Goal: Task Accomplishment & Management: Manage account settings

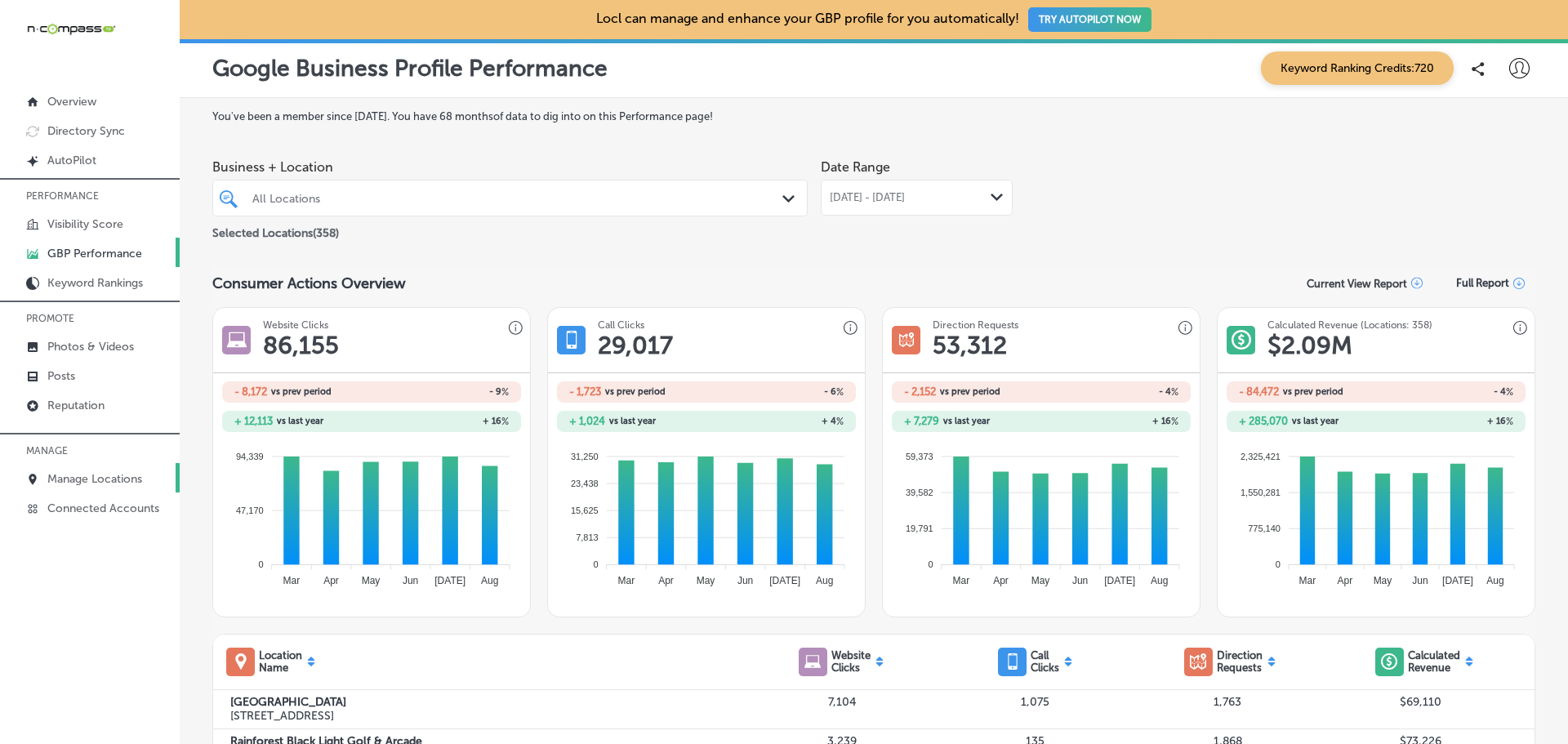
click at [113, 485] on p "Manage Locations" at bounding box center [94, 479] width 94 height 14
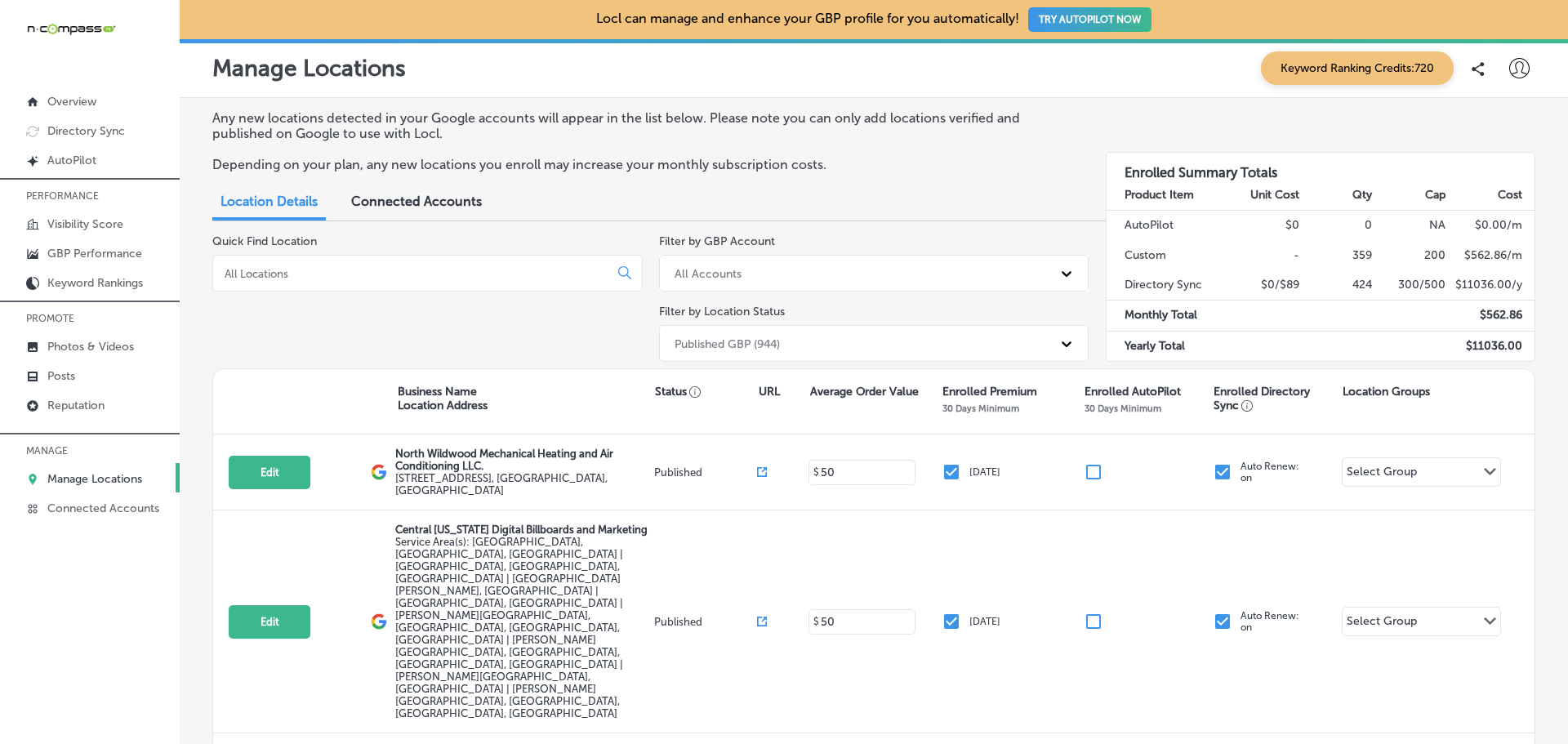
click at [380, 277] on input at bounding box center [413, 273] width 382 height 15
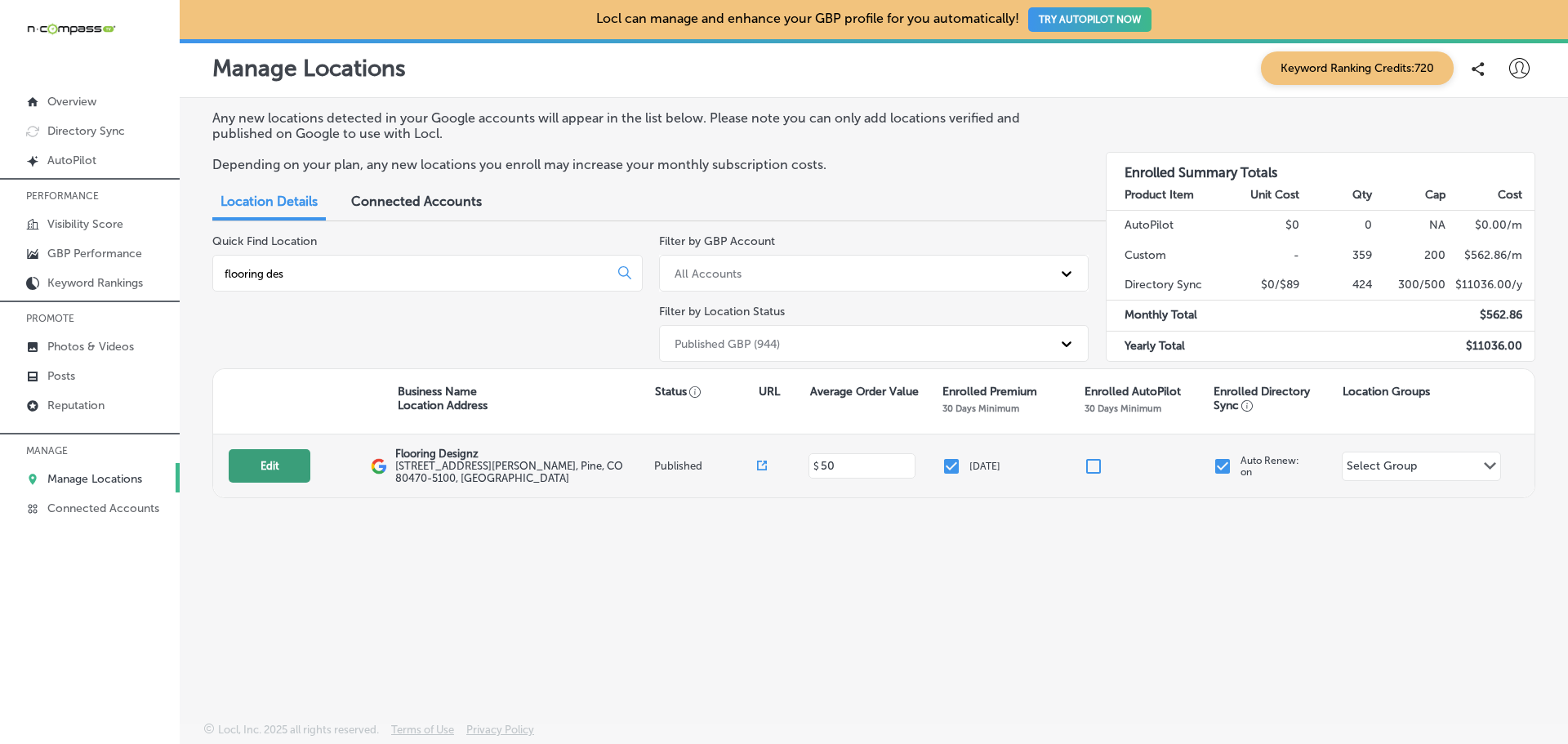
type input "flooring des"
click at [269, 469] on button "Edit" at bounding box center [269, 466] width 81 height 34
select select "US"
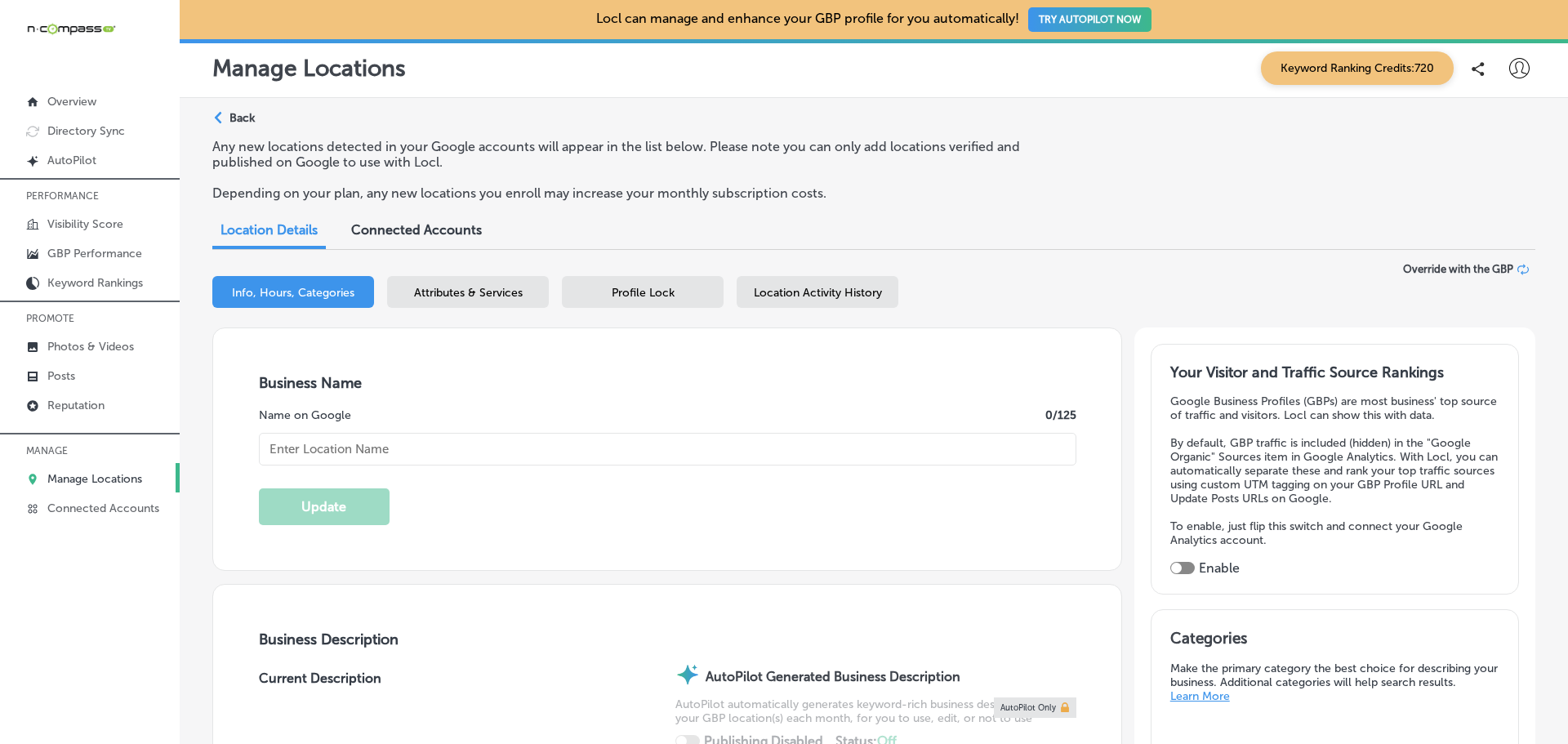
type input "Flooring Designz"
type input "[STREET_ADDRESS][PERSON_NAME]"
type input "Pine"
type input "80470-5100"
type input "US"
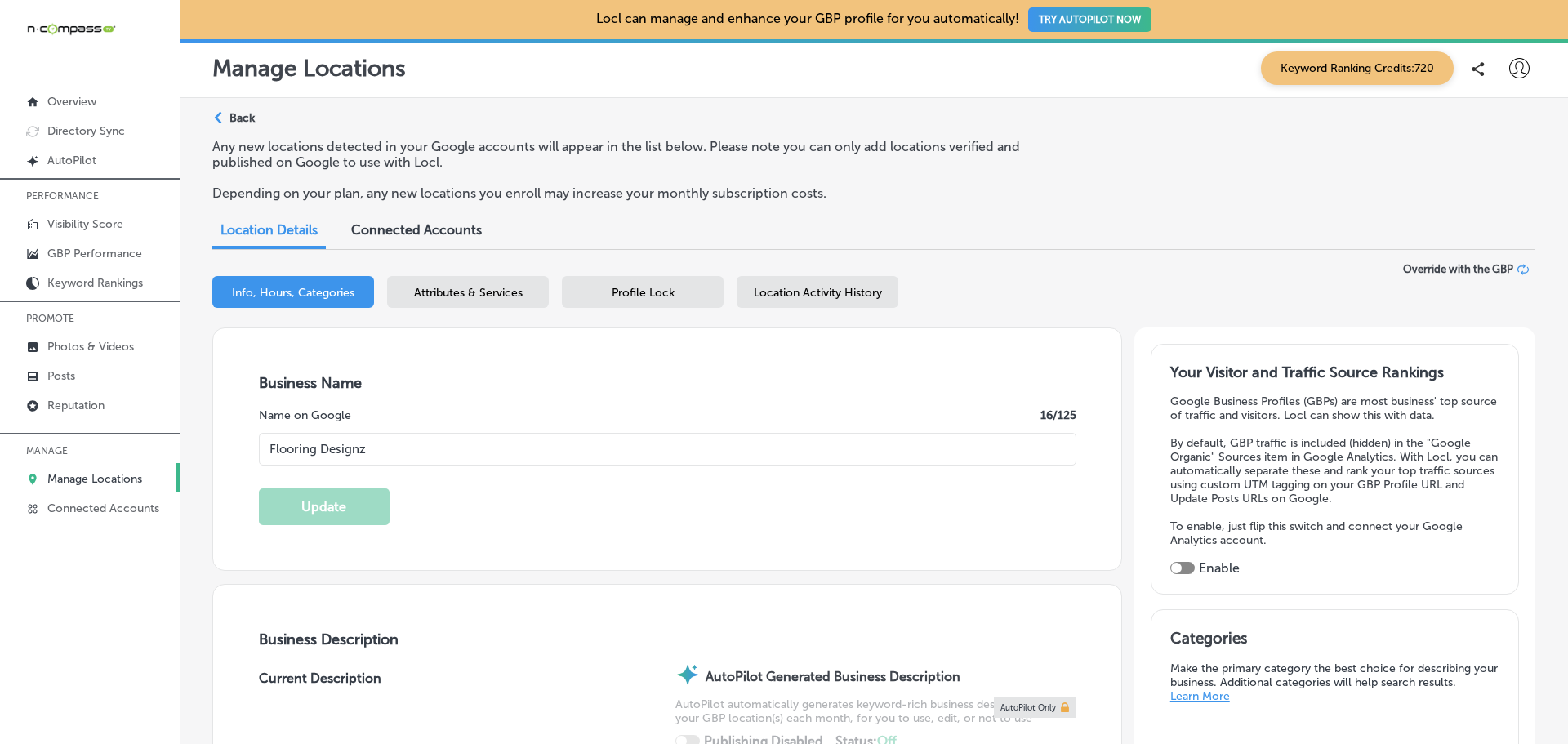
type input "[URL][DOMAIN_NAME]"
checkbox input "true"
type textarea "Flooring Designz in [GEOGRAPHIC_DATA], [GEOGRAPHIC_DATA], is your trusted choic…"
type input "[PHONE_NUMBER]"
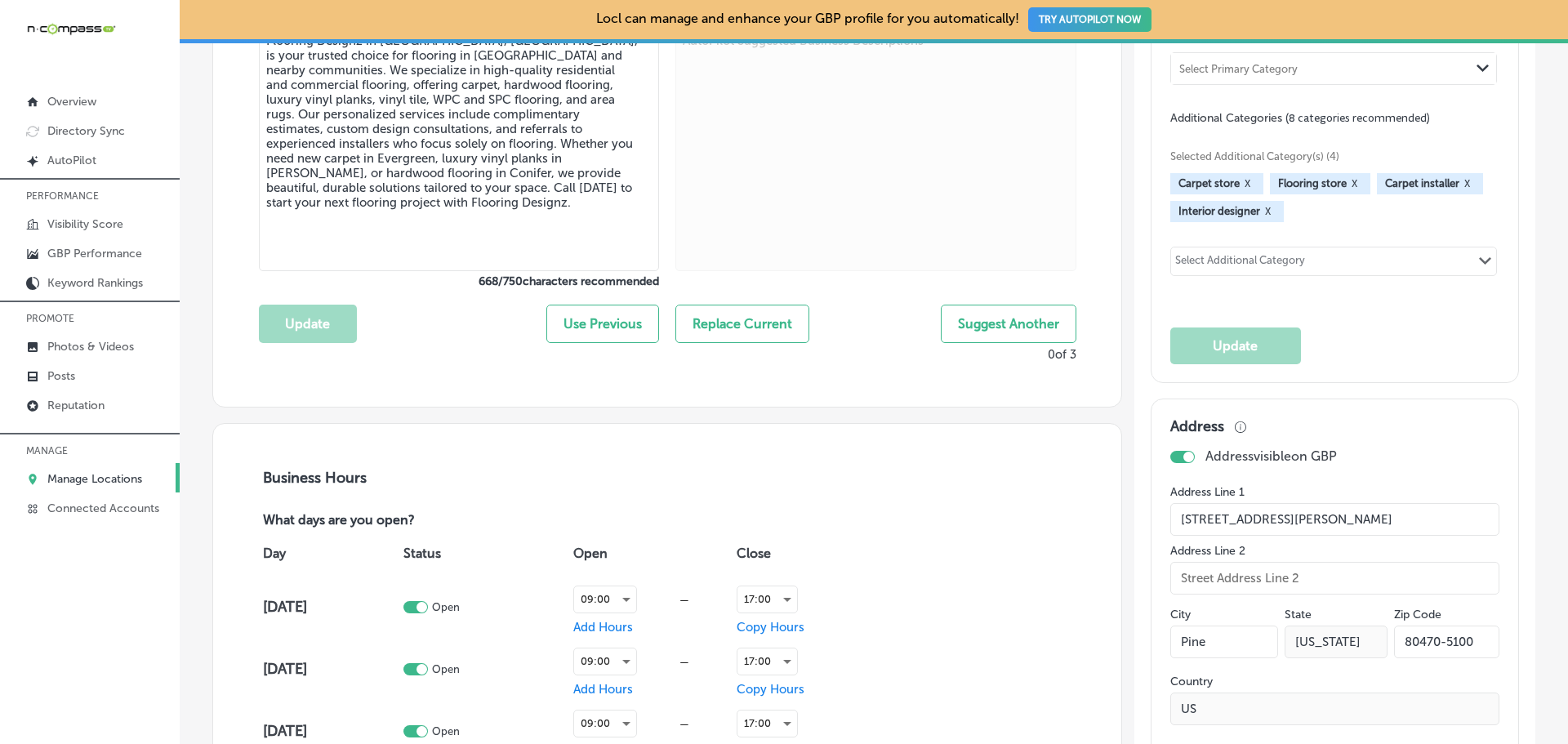
scroll to position [490, 0]
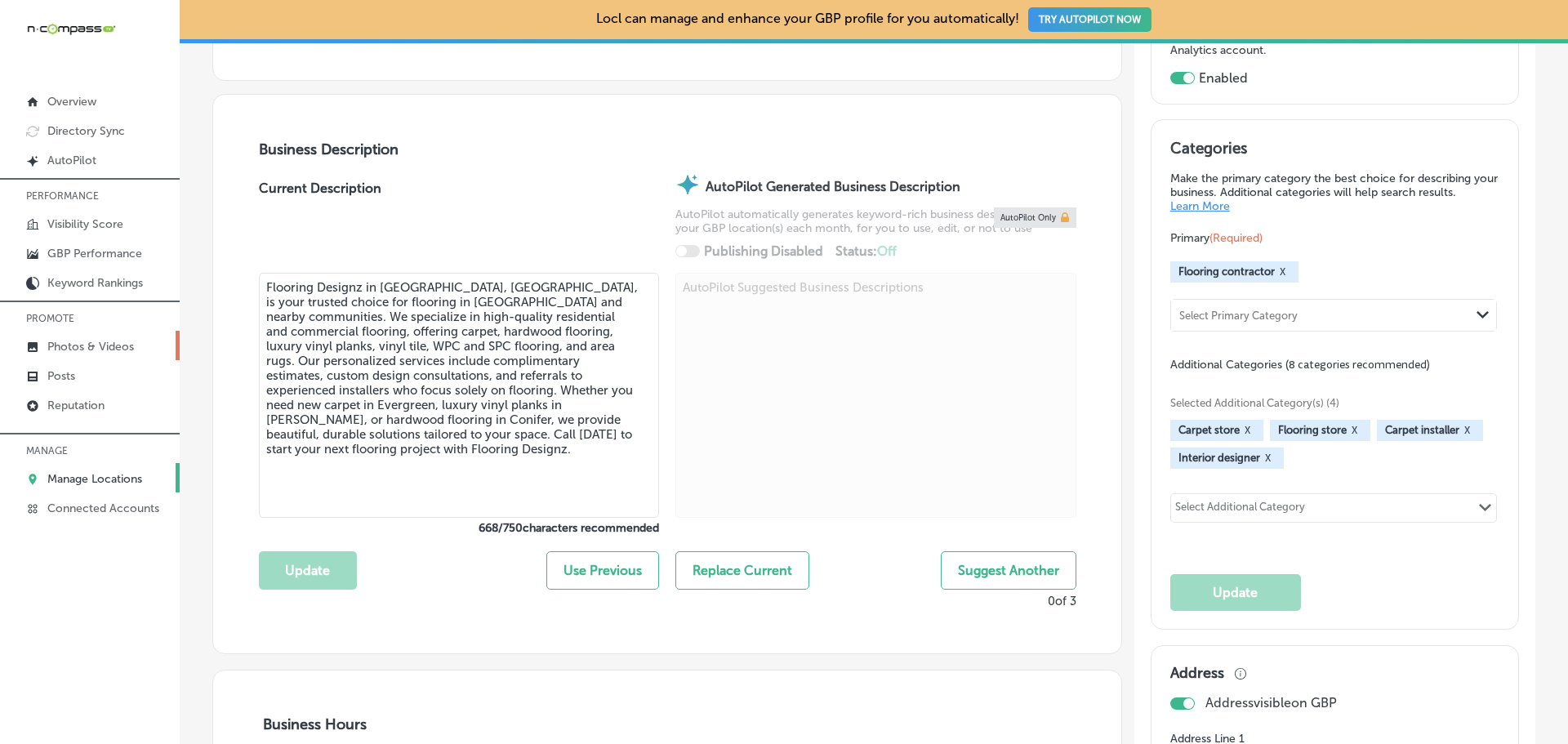
click at [85, 336] on link "Photos & Videos" at bounding box center [89, 346] width 179 height 29
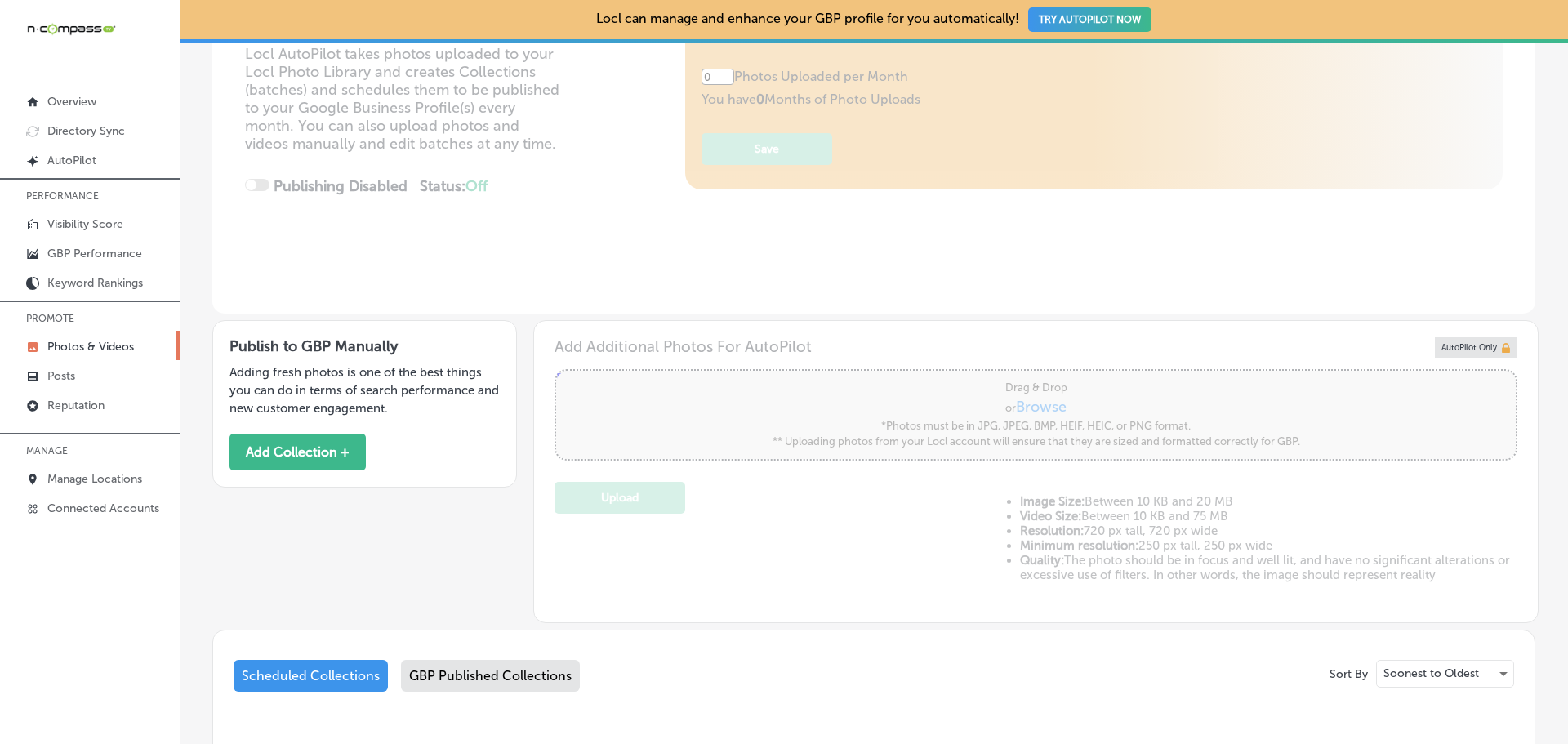
type input "5"
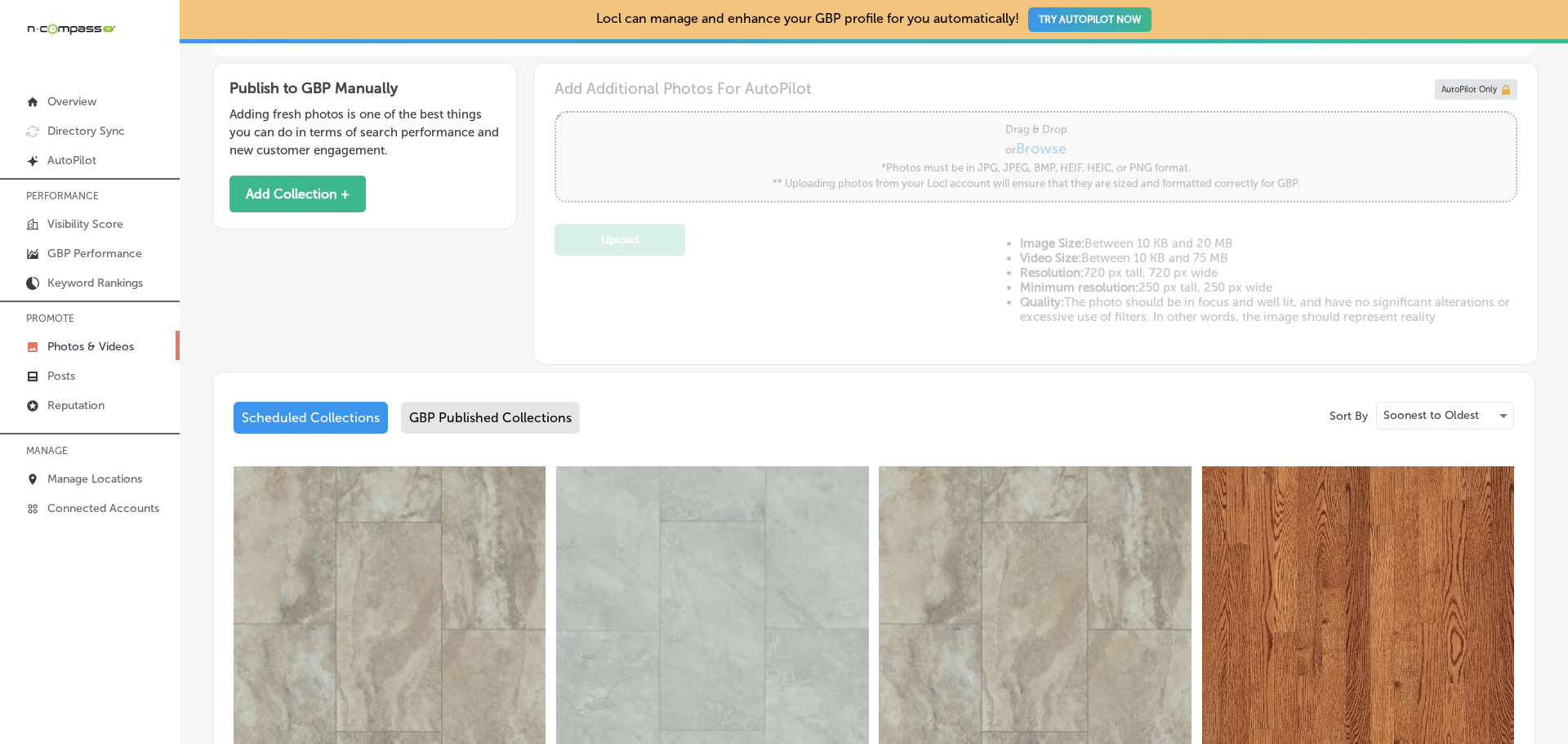
click at [499, 412] on div "GBP Published Collections" at bounding box center [490, 417] width 178 height 32
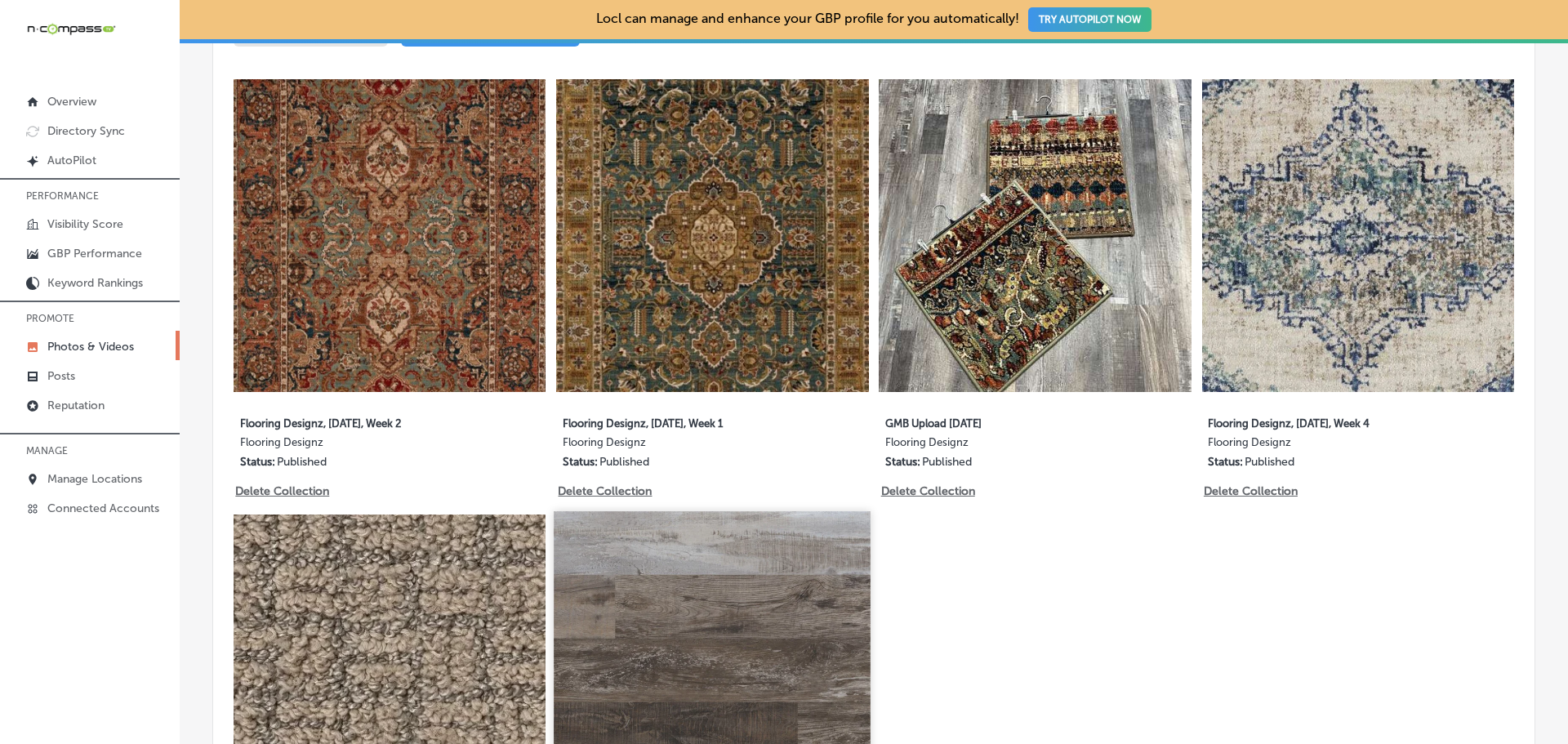
scroll to position [911, 0]
